Goal: Browse casually

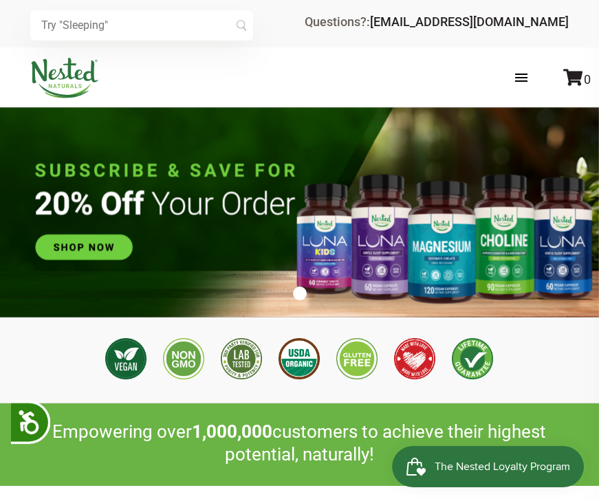
scroll to position [0, 247]
click at [484, 38] on div "Questions?: support@nestednaturals.com" at bounding box center [437, 25] width 264 height 30
drag, startPoint x: 507, startPoint y: 298, endPoint x: 502, endPoint y: 285, distance: 13.5
click at [505, 291] on ul "1" at bounding box center [299, 292] width 599 height 16
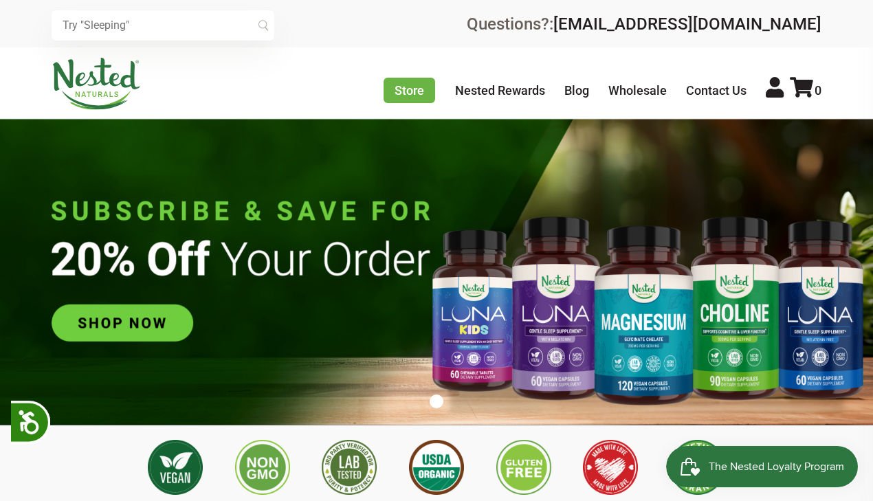
scroll to position [0, 483]
click at [712, 175] on img at bounding box center [436, 272] width 873 height 307
